Goal: Contribute content

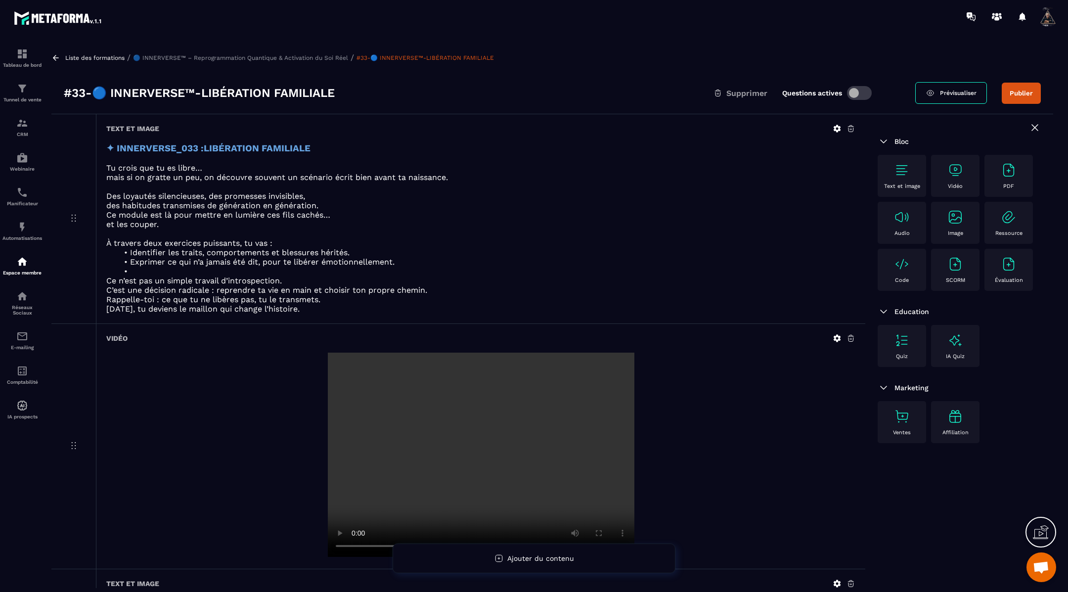
click at [56, 55] on icon at bounding box center [55, 57] width 9 height 9
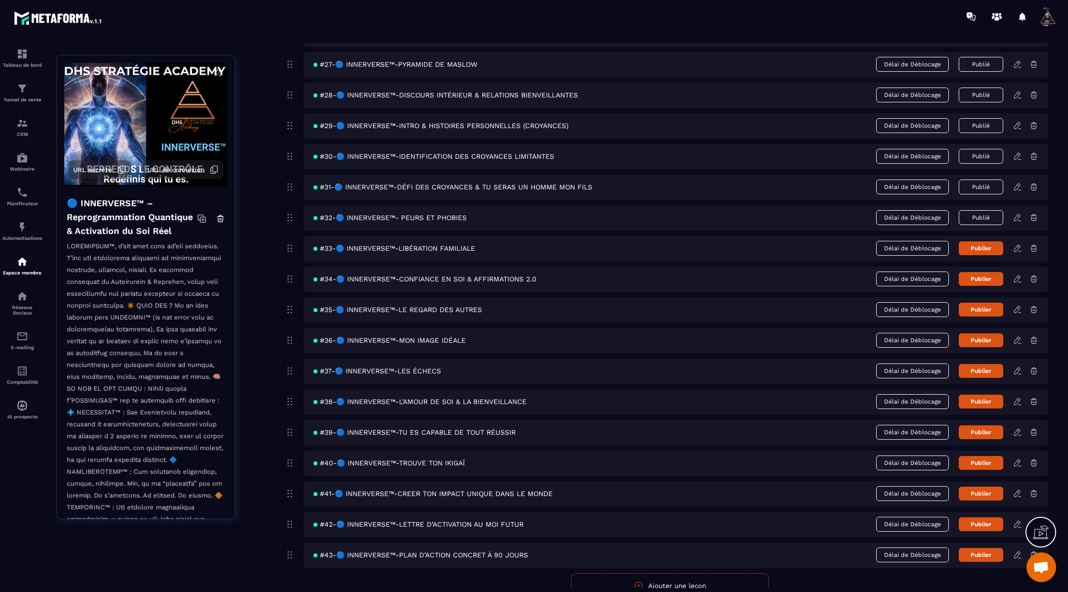
scroll to position [921, 0]
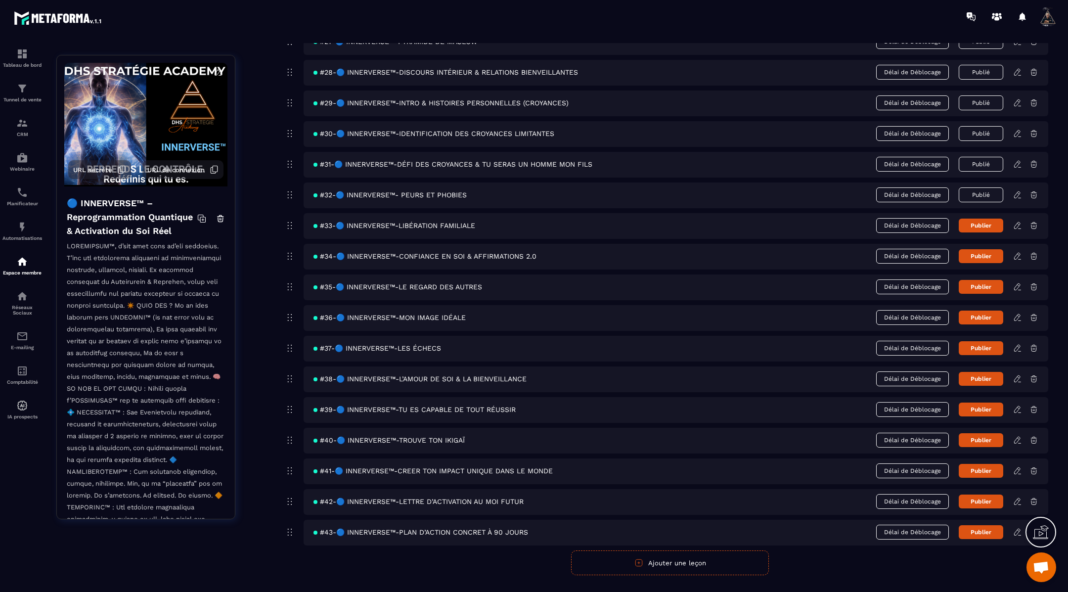
click at [988, 219] on button "Publier" at bounding box center [981, 226] width 45 height 14
click at [1020, 252] on icon at bounding box center [1017, 256] width 9 height 9
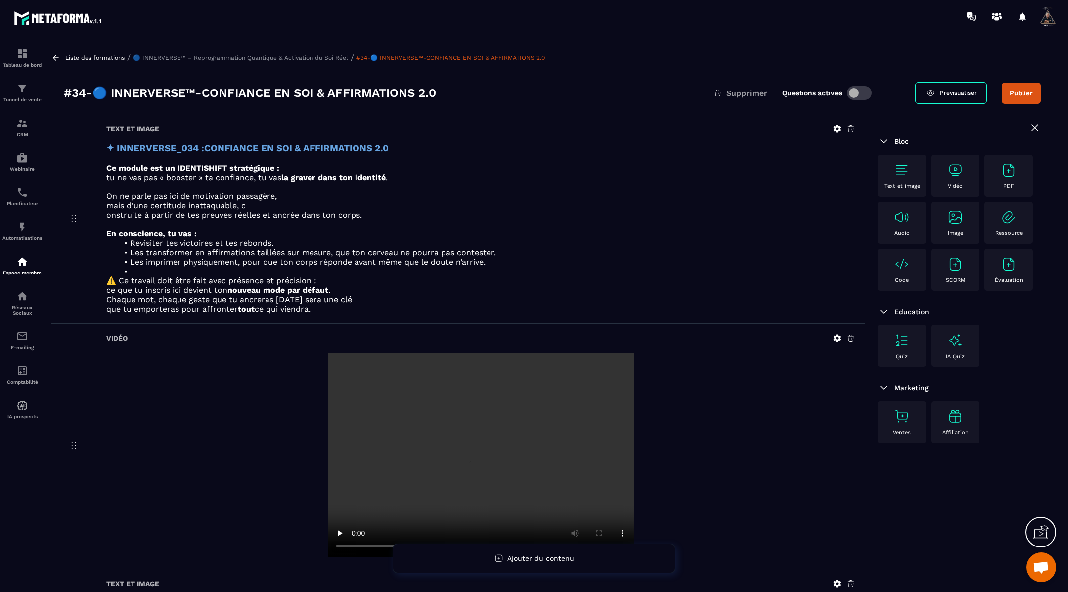
click at [835, 338] on icon at bounding box center [837, 338] width 7 height 7
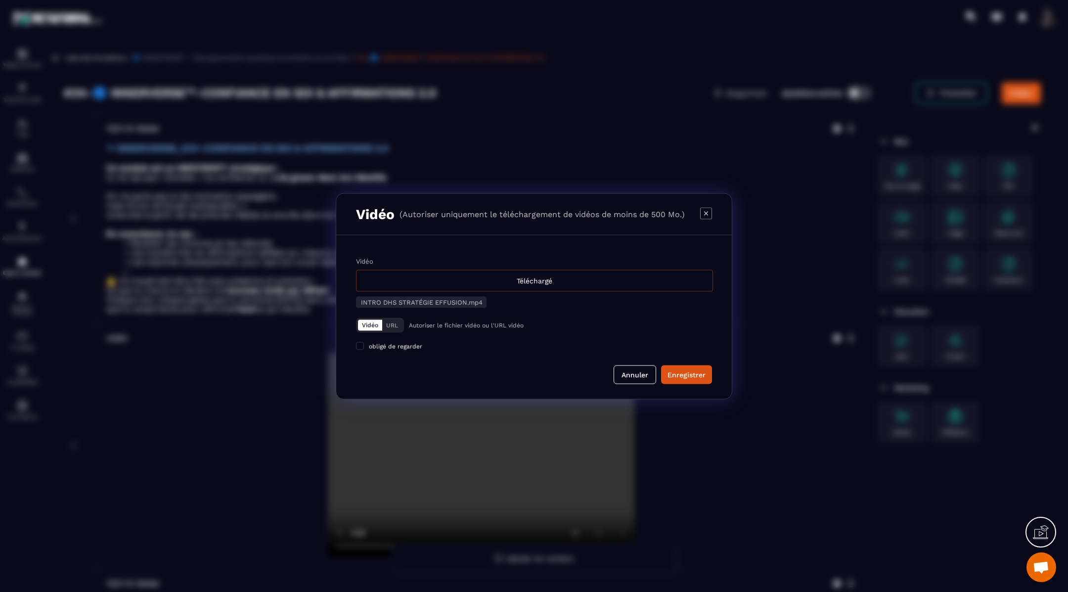
click at [566, 289] on div "Téléchargé" at bounding box center [534, 281] width 357 height 22
click at [0, 0] on input "Vidéo Téléchargé" at bounding box center [0, 0] width 0 height 0
click at [690, 380] on button "Enregistrer" at bounding box center [686, 374] width 51 height 19
